Goal: Find specific page/section

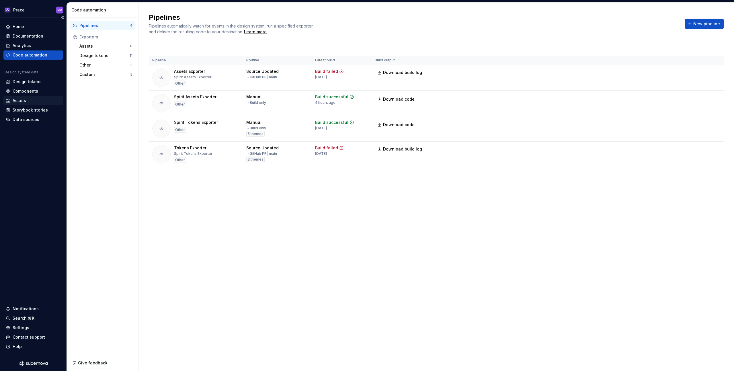
click at [28, 102] on div "Assets" at bounding box center [33, 101] width 55 height 6
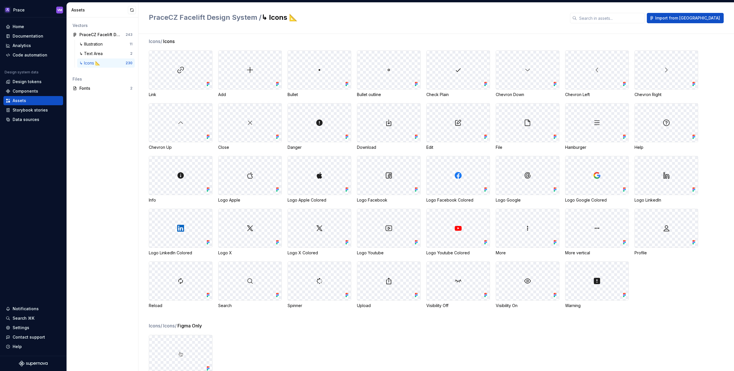
scroll to position [1348, 0]
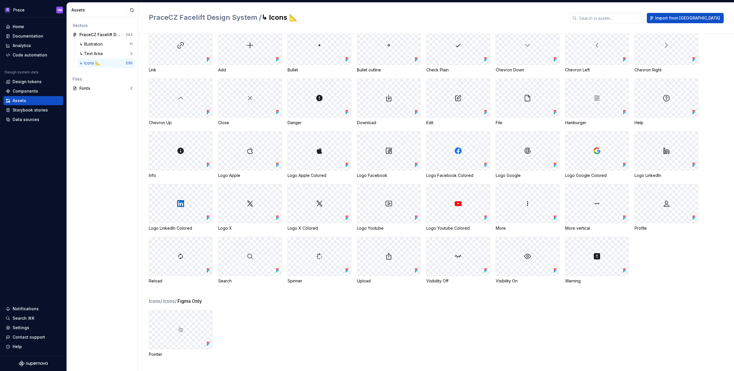
click at [431, 123] on div "Edit" at bounding box center [458, 123] width 64 height 6
click at [445, 123] on div "Edit" at bounding box center [458, 123] width 64 height 6
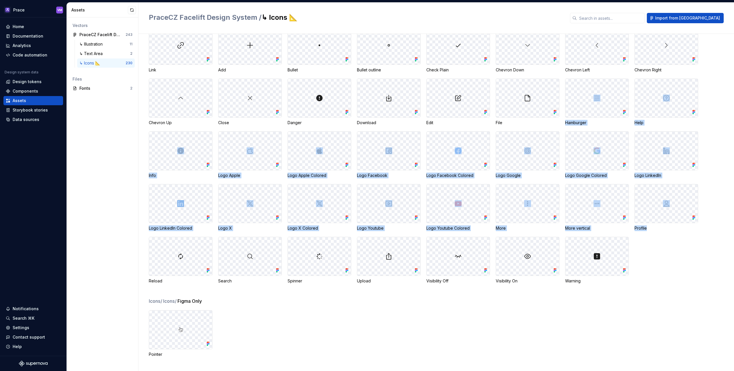
drag, startPoint x: 524, startPoint y: 125, endPoint x: 693, endPoint y: 252, distance: 211.1
click at [684, 249] on div "Link Add Bullet Bullet outline Check Plain Chevron Down Chevron Left Chevron Ri…" at bounding box center [441, 155] width 585 height 258
click at [693, 252] on div "Link Add Bullet Bullet outline Check Plain Chevron Down Chevron Left Chevron Ri…" at bounding box center [441, 155] width 585 height 258
